Goal: Transaction & Acquisition: Download file/media

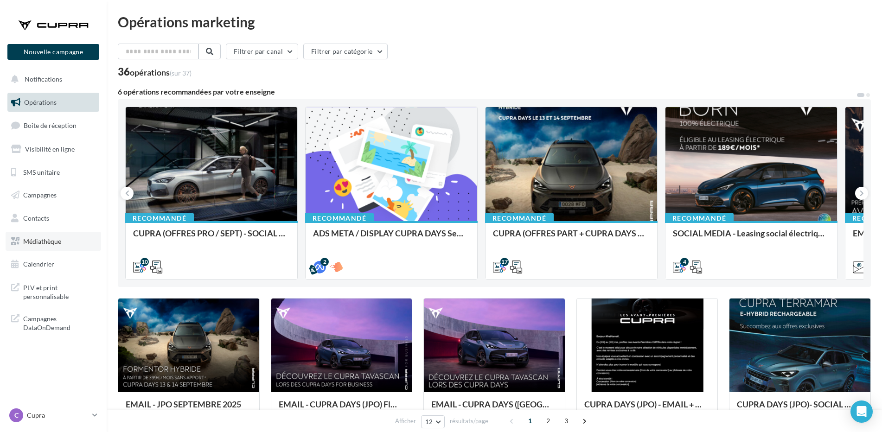
click at [47, 242] on span "Médiathèque" at bounding box center [42, 241] width 38 height 8
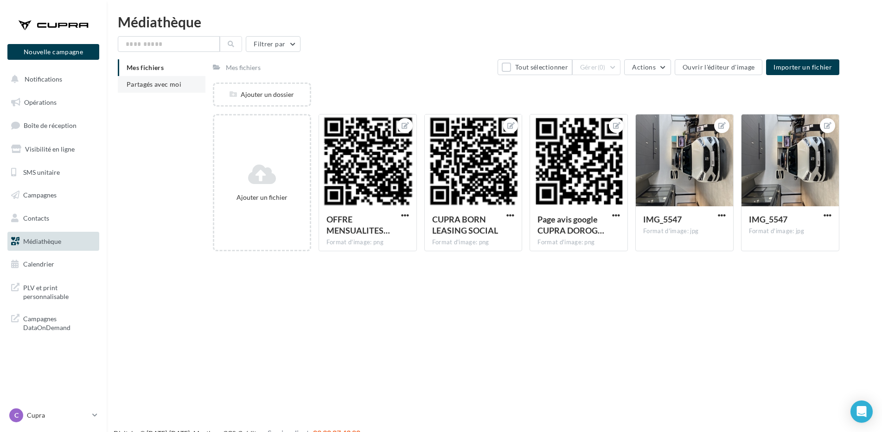
click at [146, 88] on span "Partagés avec moi" at bounding box center [154, 84] width 55 height 8
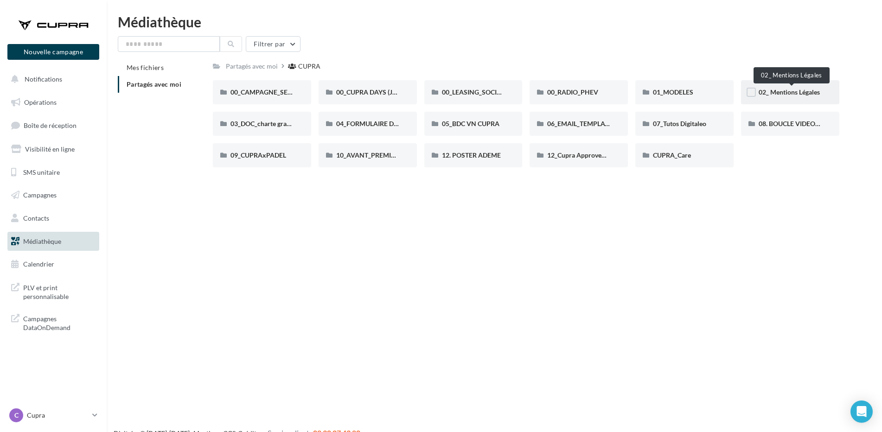
click at [782, 90] on span "02_ Mentions Légales" at bounding box center [789, 92] width 61 height 8
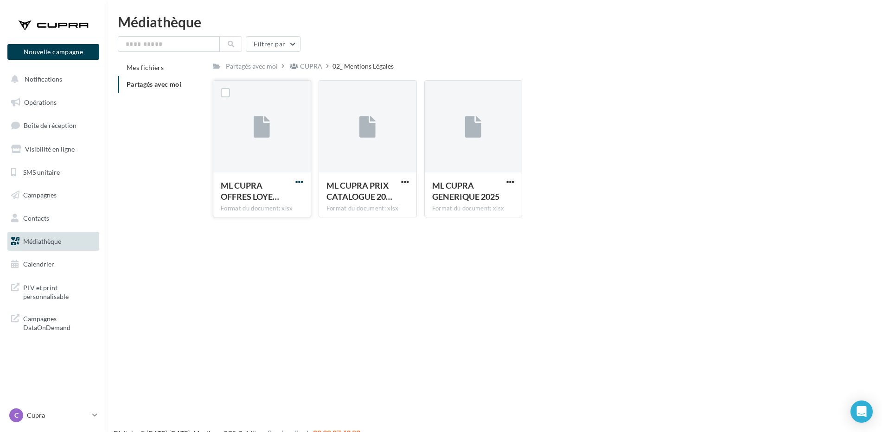
click at [300, 182] on span "button" at bounding box center [299, 182] width 8 height 8
click at [262, 201] on button "Télécharger" at bounding box center [258, 200] width 93 height 24
